Goal: Check status: Check status

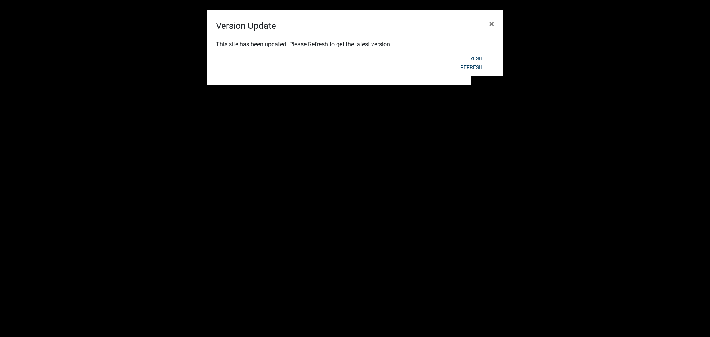
scroll to position [618, 0]
click at [473, 67] on button "Refresh" at bounding box center [471, 67] width 34 height 13
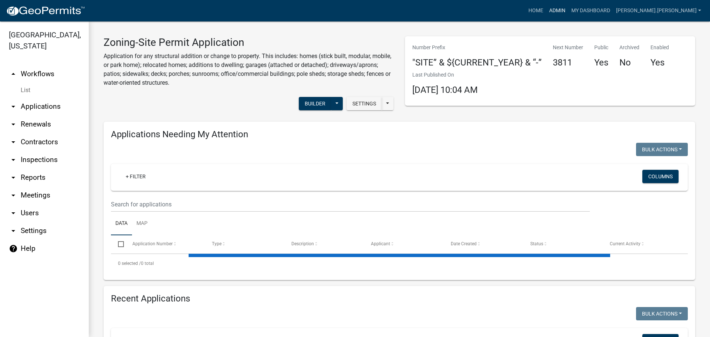
click at [568, 8] on link "Admin" at bounding box center [557, 11] width 22 height 14
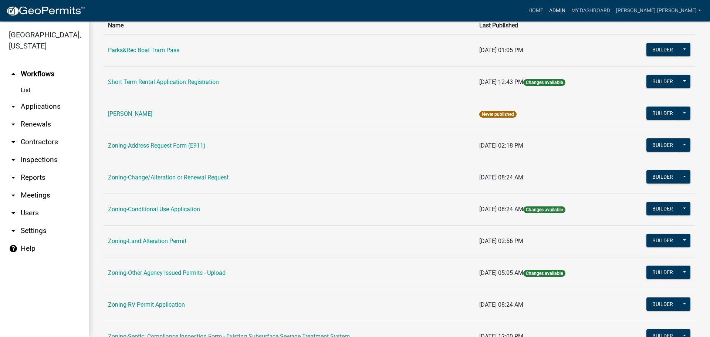
scroll to position [222, 0]
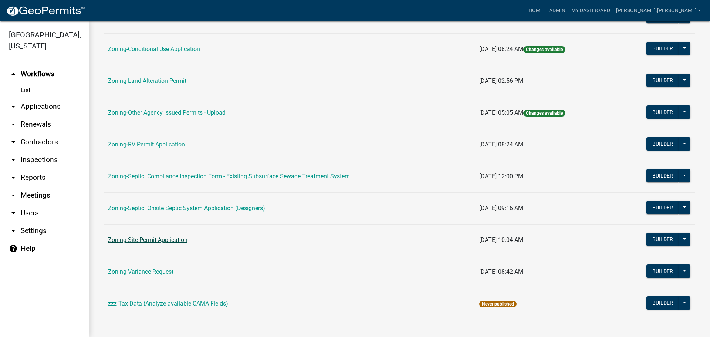
click at [154, 239] on link "Zoning-Site Permit Application" at bounding box center [147, 239] width 79 height 7
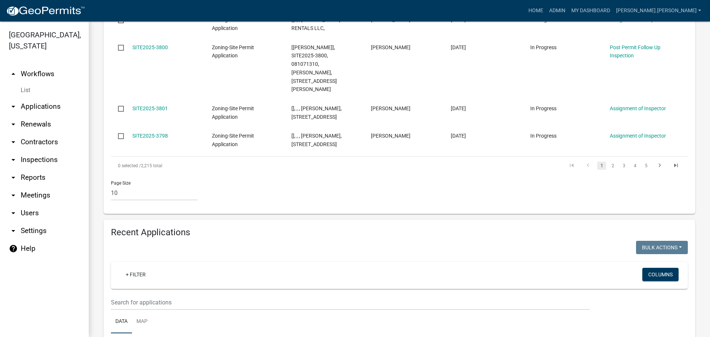
scroll to position [591, 0]
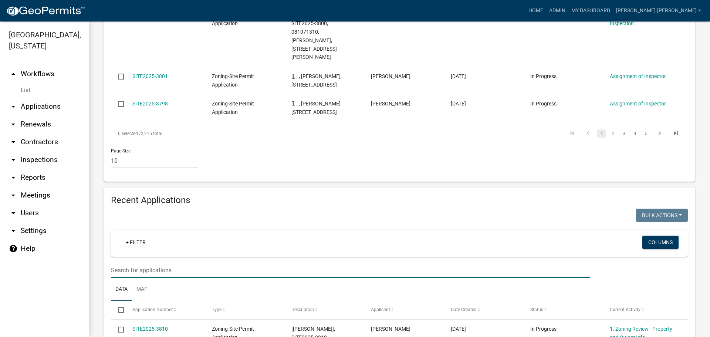
type input "10393"
